Goal: Transaction & Acquisition: Purchase product/service

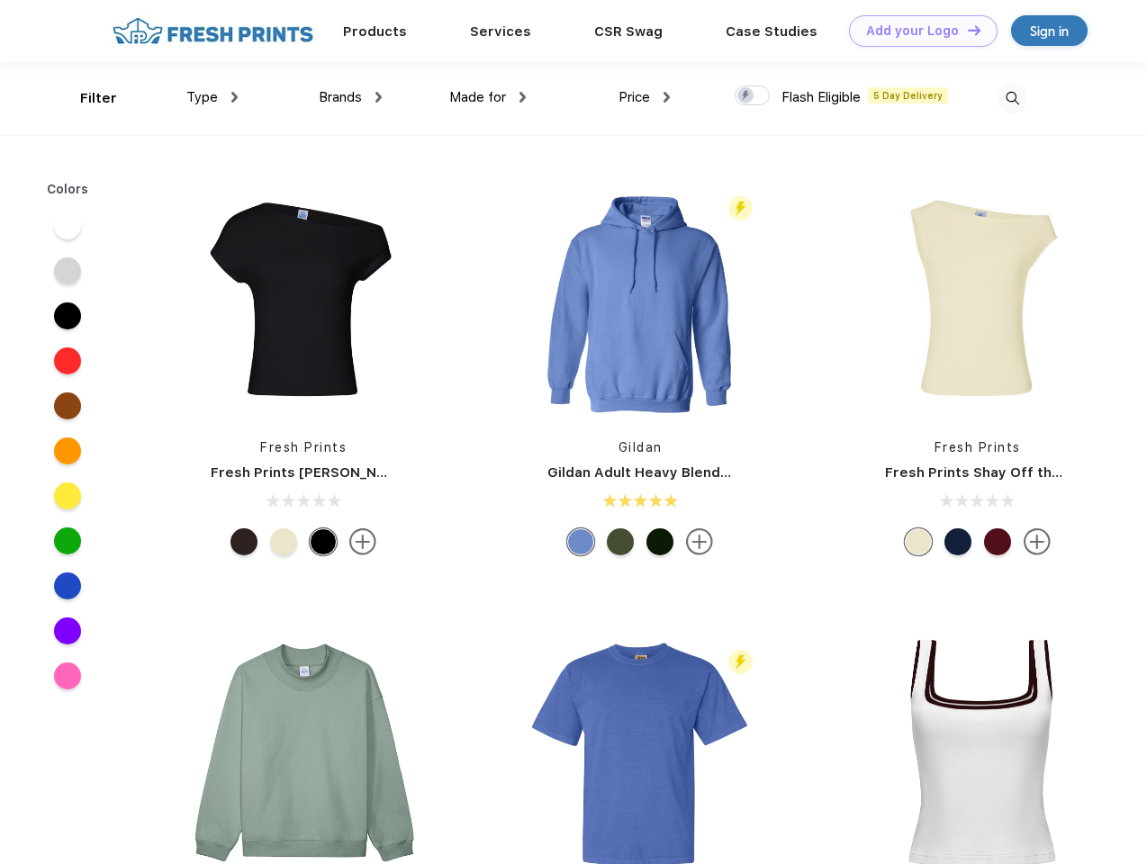
click at [917, 31] on link "Add your Logo Design Tool" at bounding box center [923, 31] width 149 height 32
click at [0, 0] on div "Design Tool" at bounding box center [0, 0] width 0 height 0
click at [966, 30] on link "Add your Logo Design Tool" at bounding box center [923, 31] width 149 height 32
click at [86, 98] on div "Filter" at bounding box center [98, 98] width 37 height 21
click at [213, 97] on span "Type" at bounding box center [202, 97] width 32 height 16
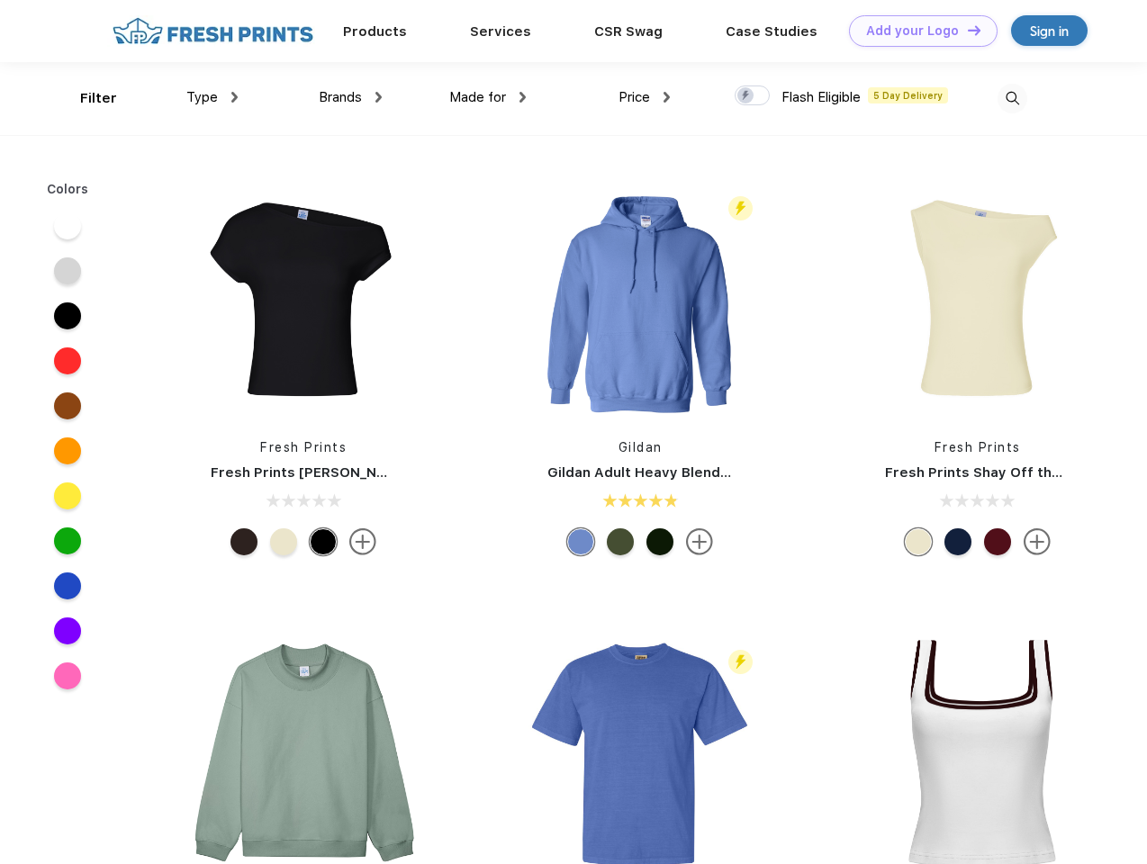
click at [350, 97] on span "Brands" at bounding box center [340, 97] width 43 height 16
click at [488, 97] on span "Made for" at bounding box center [477, 97] width 57 height 16
click at [645, 97] on span "Price" at bounding box center [635, 97] width 32 height 16
click at [753, 96] on div at bounding box center [752, 96] width 35 height 20
click at [747, 96] on input "checkbox" at bounding box center [741, 91] width 12 height 12
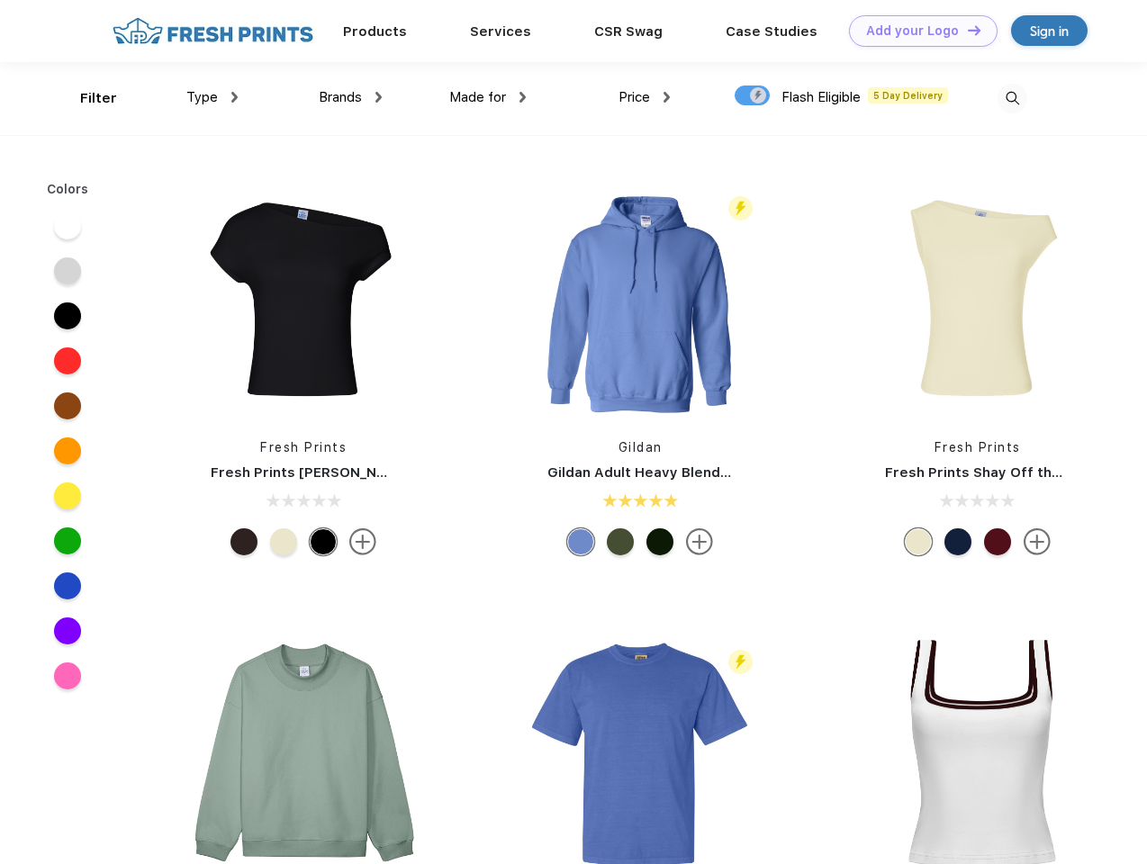
click at [1012, 98] on img at bounding box center [1013, 99] width 30 height 30
